Goal: Transaction & Acquisition: Purchase product/service

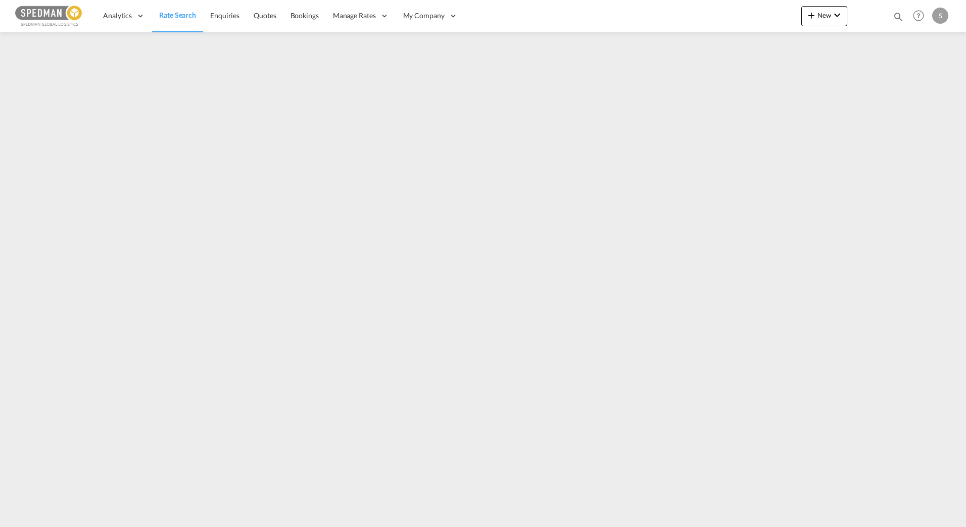
click at [170, 14] on span "Rate Search" at bounding box center [177, 15] width 37 height 9
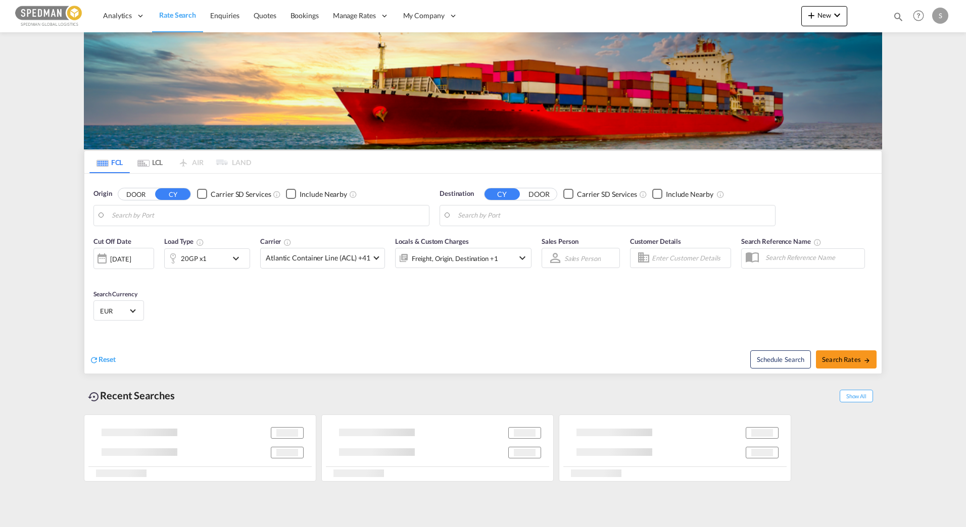
type input "[GEOGRAPHIC_DATA], NOOSL"
type input "[GEOGRAPHIC_DATA], BHBAH"
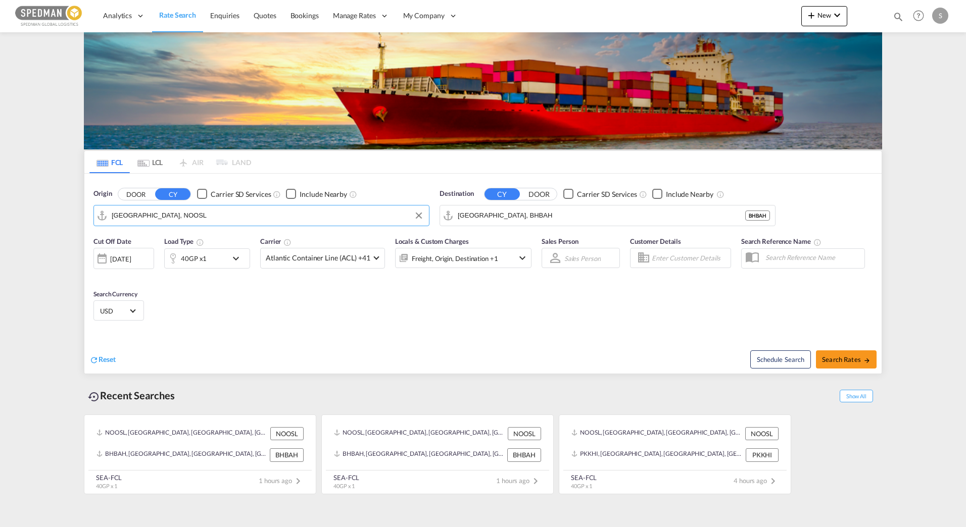
click at [190, 218] on input "[GEOGRAPHIC_DATA], NOOSL" at bounding box center [268, 215] width 312 height 15
click at [165, 239] on div "Orkanger Norway NOORK" at bounding box center [190, 243] width 192 height 30
type input "[PERSON_NAME], NOORK"
click at [501, 216] on input "[GEOGRAPHIC_DATA], BHBAH" at bounding box center [614, 215] width 312 height 15
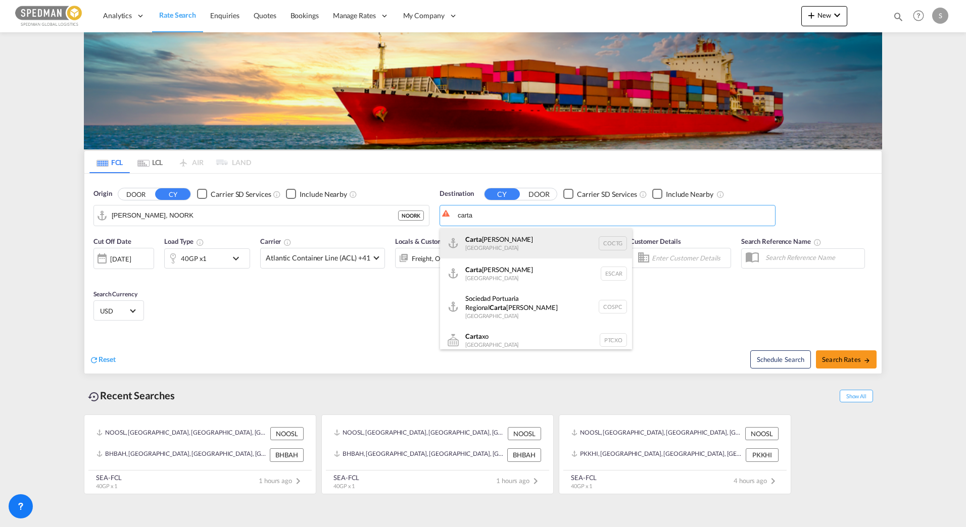
click at [501, 245] on div "[PERSON_NAME] [GEOGRAPHIC_DATA] COCTG" at bounding box center [536, 243] width 192 height 30
type input "[GEOGRAPHIC_DATA], COCTG"
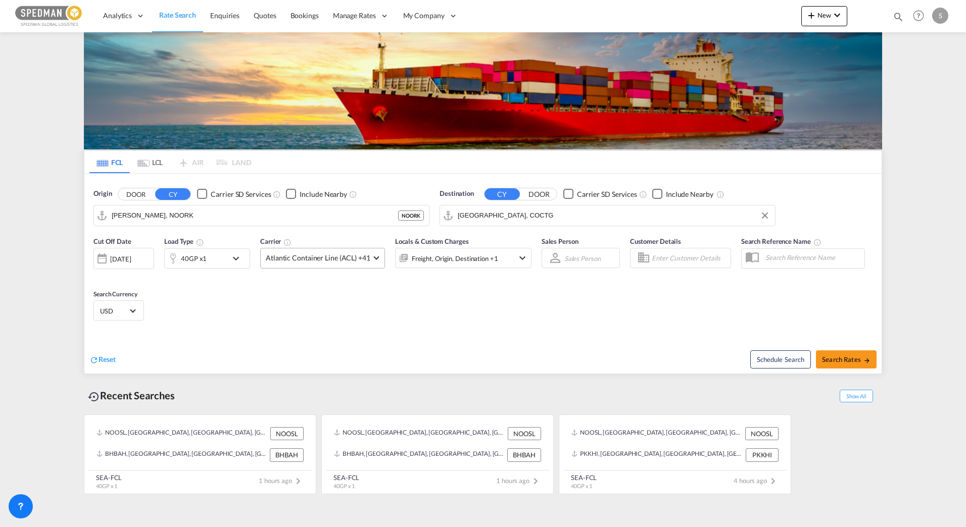
click at [295, 258] on span "Atlantic Container Line (ACL) +41" at bounding box center [318, 258] width 105 height 10
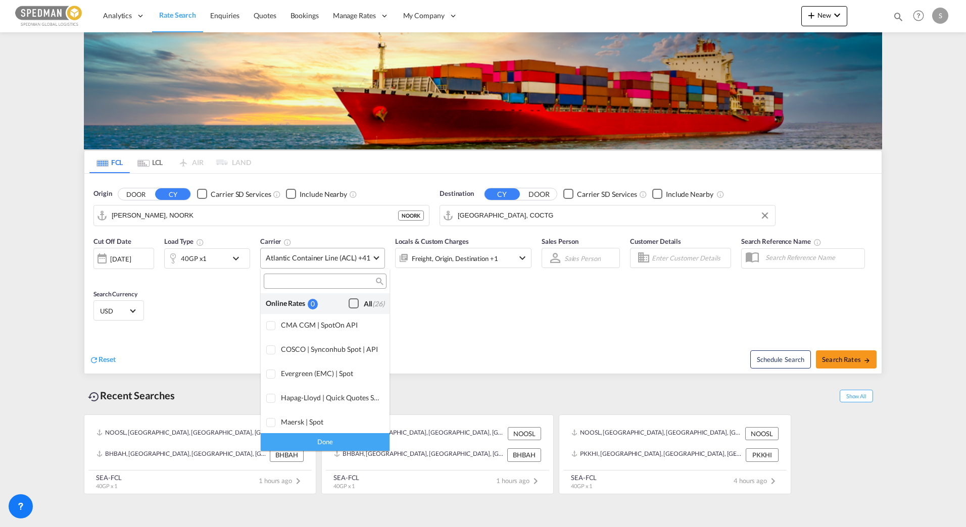
scroll to position [617, 0]
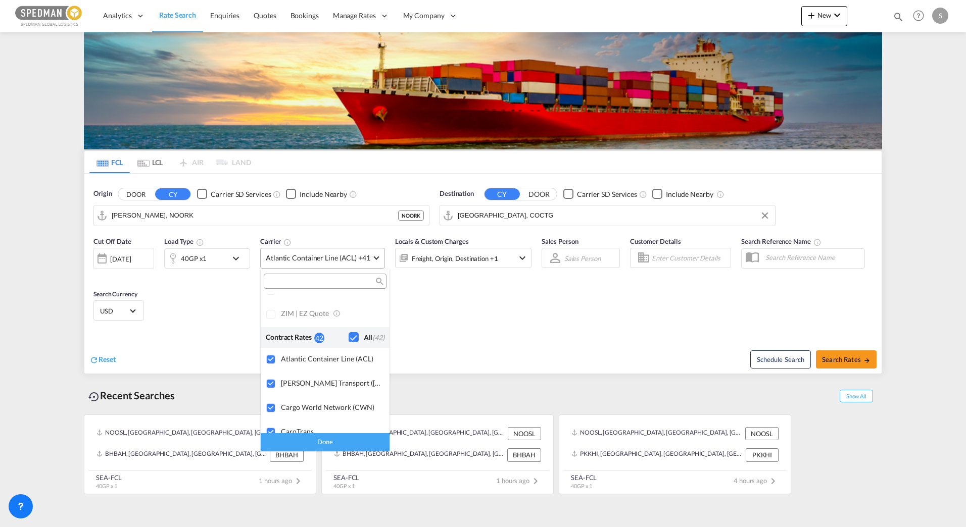
click at [295, 258] on md-backdrop at bounding box center [483, 263] width 966 height 527
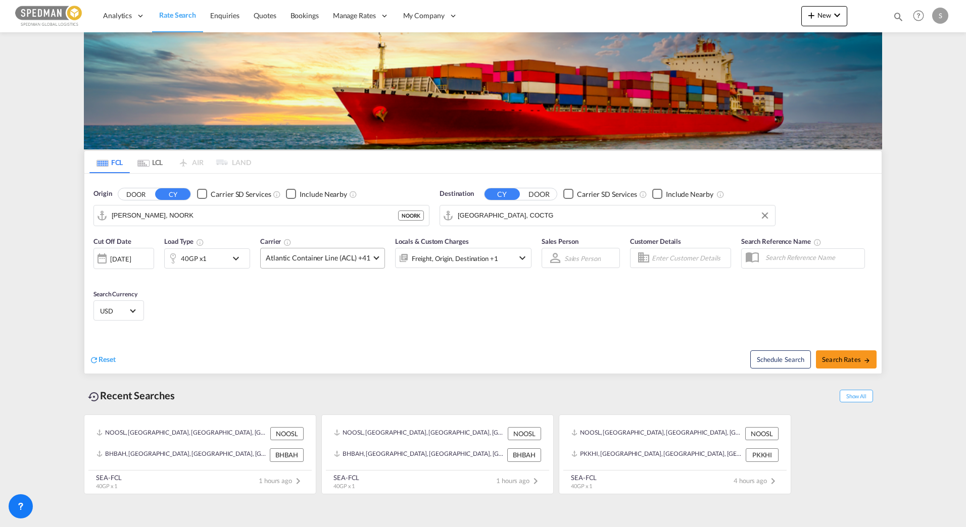
click at [311, 251] on md-select-value "Atlantic Container Line (ACL) +41" at bounding box center [323, 259] width 124 height 20
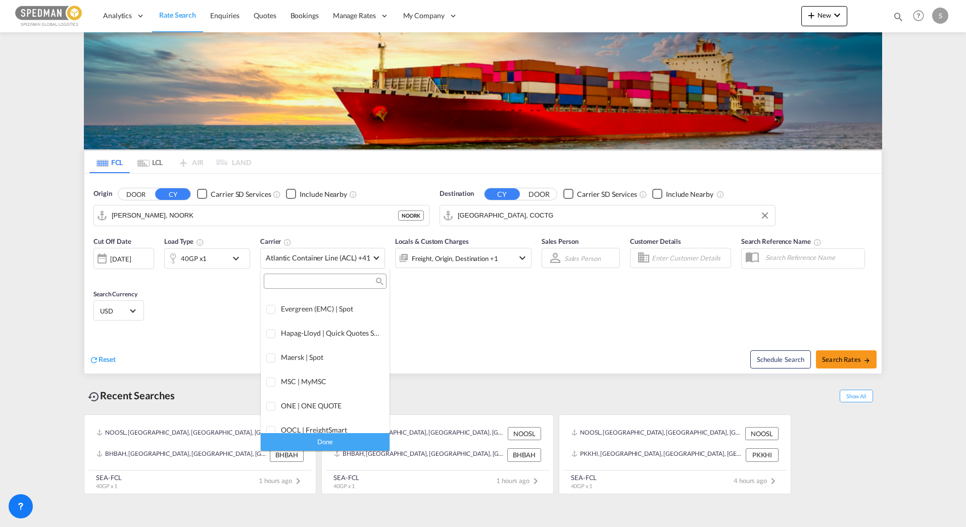
scroll to position [0, 0]
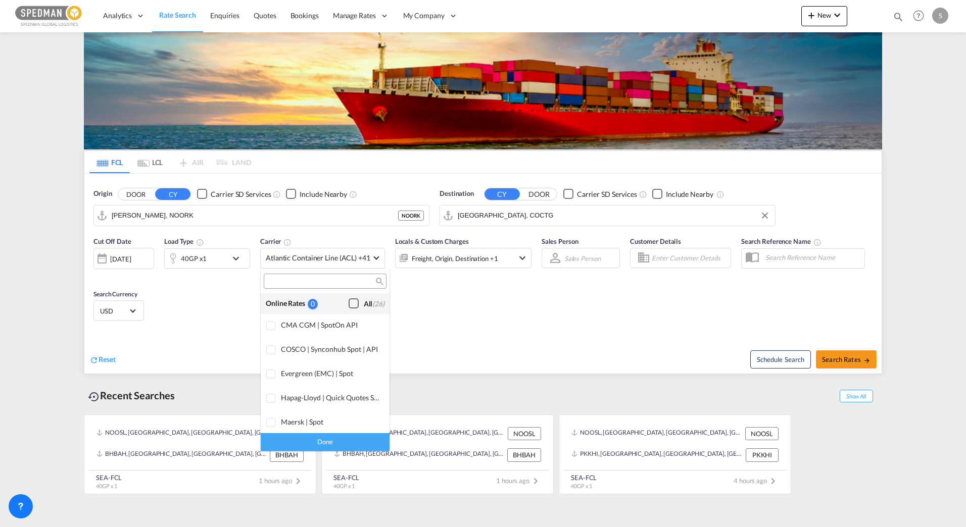
click at [349, 303] on div "Checkbox No Ink" at bounding box center [354, 304] width 10 height 10
click at [349, 440] on div "Done" at bounding box center [325, 442] width 129 height 18
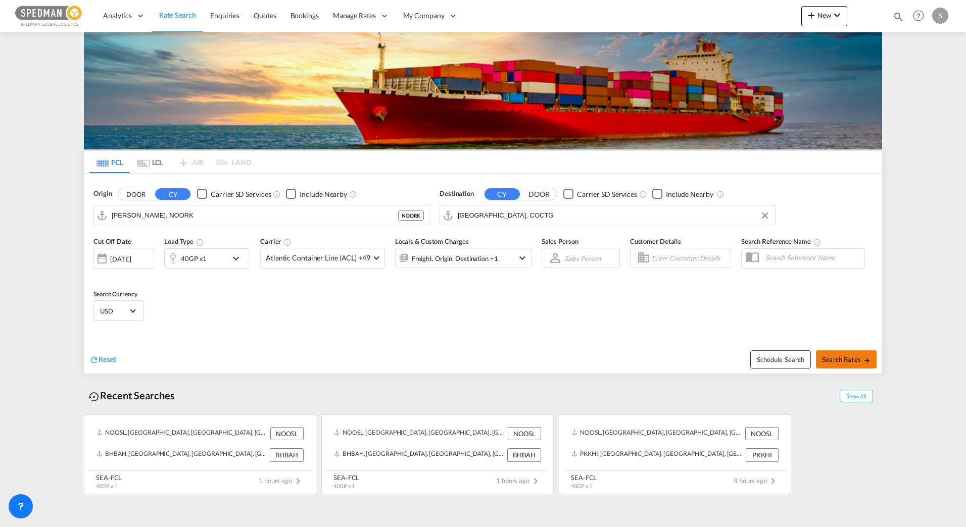
click at [850, 361] on span "Search Rates" at bounding box center [846, 360] width 49 height 8
type input "NOORK to COCTG / [DATE]"
